Goal: Find specific page/section: Find specific page/section

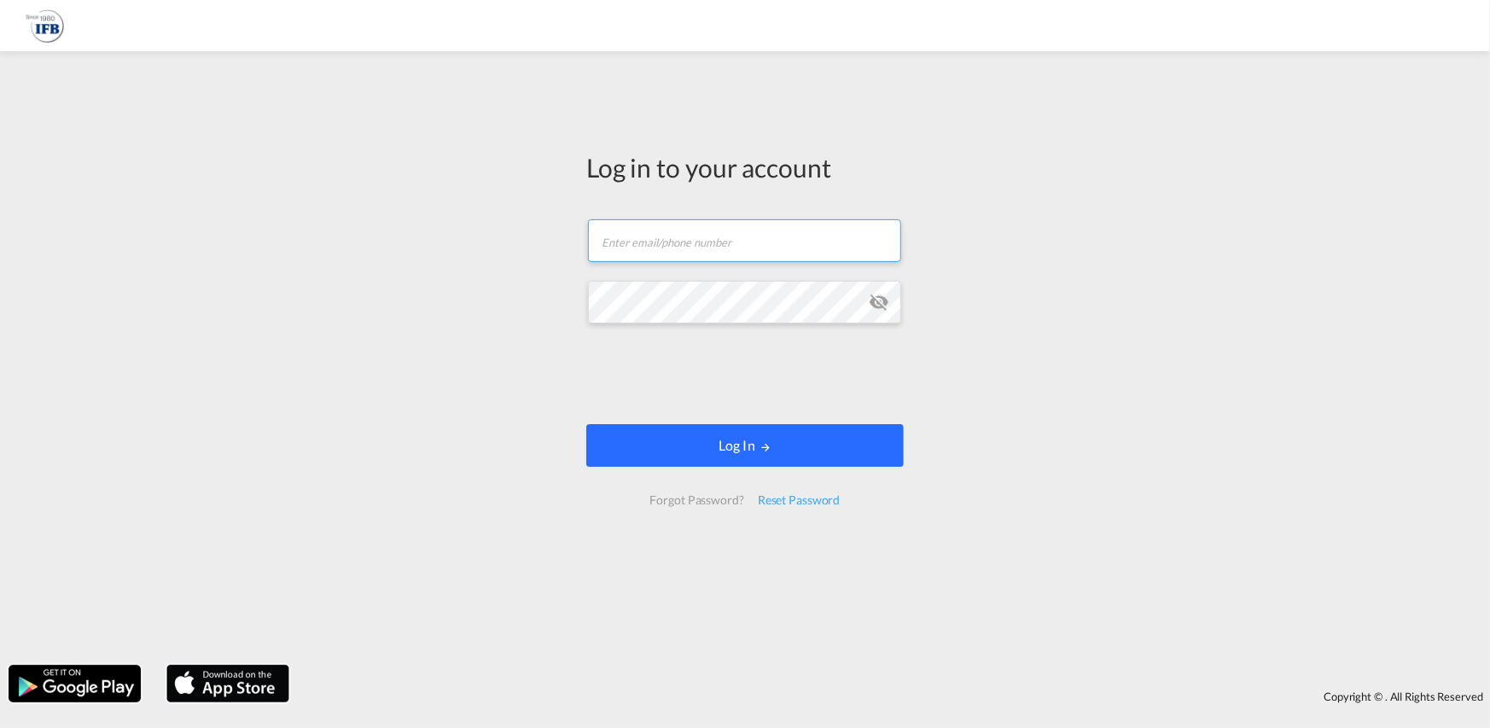
type input "[PERSON_NAME][EMAIL_ADDRESS][PERSON_NAME][DOMAIN_NAME]"
click at [757, 448] on button "Log In" at bounding box center [745, 445] width 318 height 43
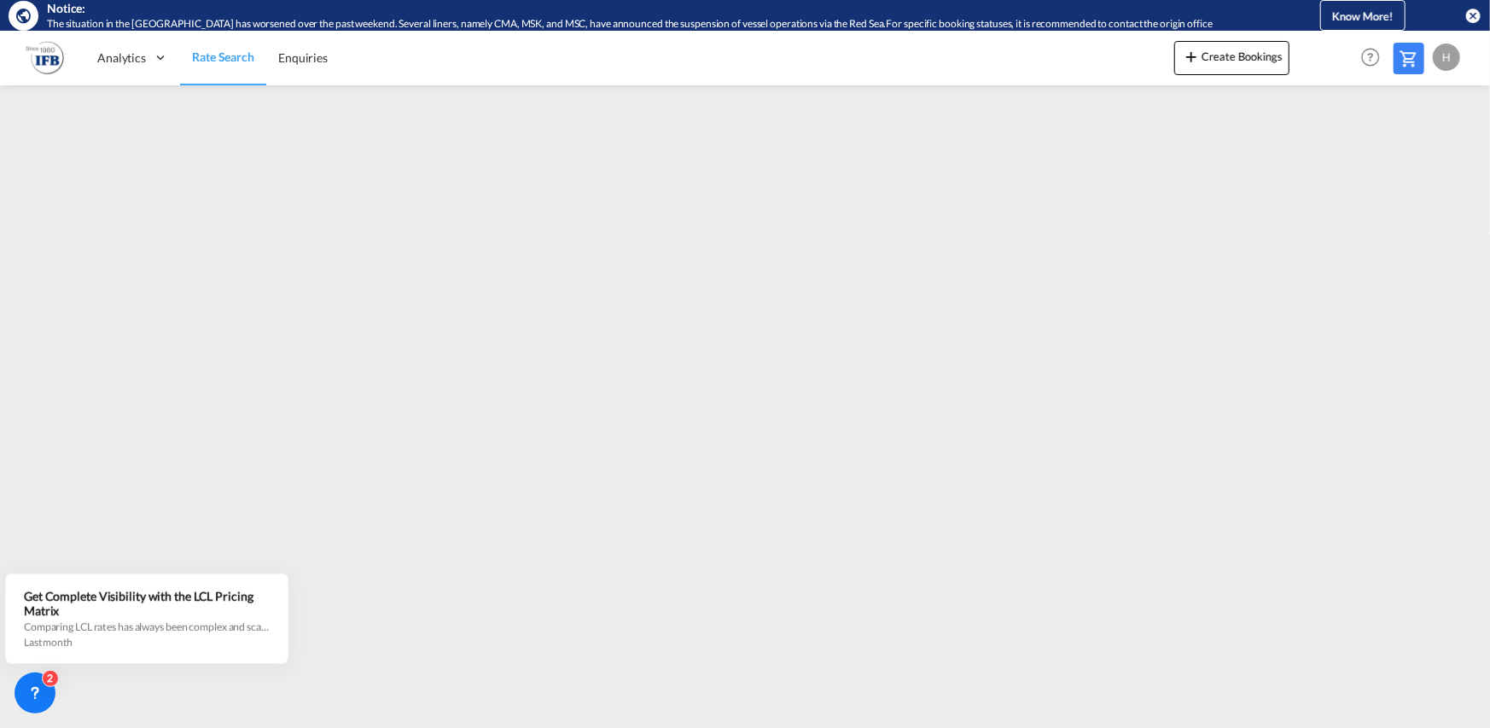
click at [1473, 15] on md-icon "icon-close-circle" at bounding box center [1473, 15] width 17 height 17
